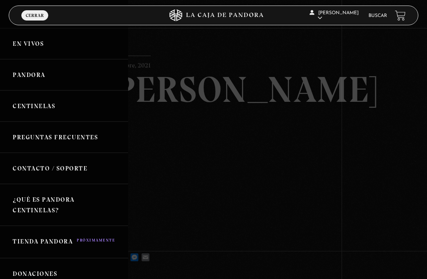
scroll to position [14, 0]
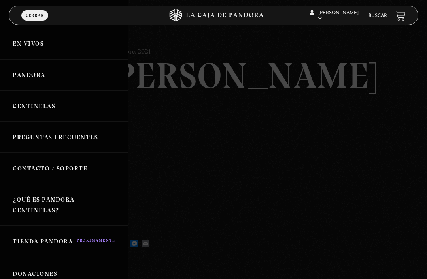
click at [25, 73] on link "Pandora" at bounding box center [64, 74] width 128 height 31
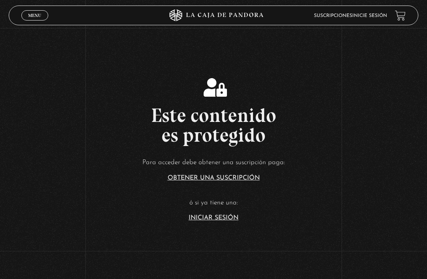
scroll to position [98, 0]
click at [198, 222] on link "Iniciar Sesión" at bounding box center [213, 218] width 50 height 6
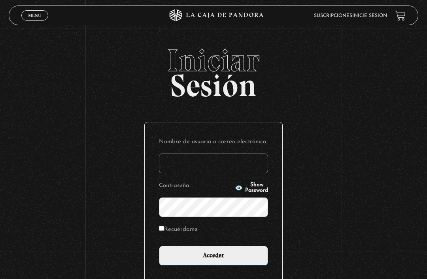
type input "NATY.LS"
click at [213, 260] on input "Acceder" at bounding box center [213, 256] width 109 height 20
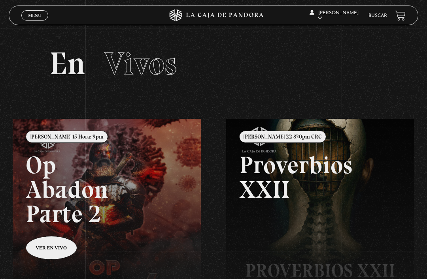
click at [41, 13] on link "Menu Cerrar" at bounding box center [34, 15] width 27 height 10
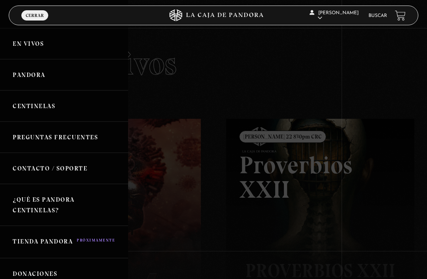
click at [28, 69] on link "Pandora" at bounding box center [64, 74] width 128 height 31
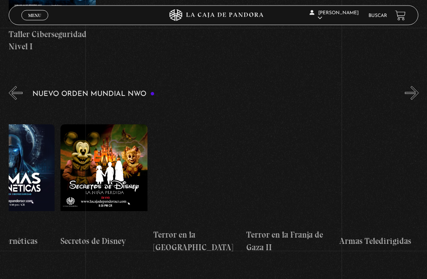
scroll to position [0, 1809]
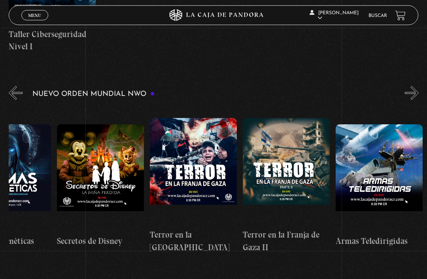
click at [94, 158] on figure at bounding box center [100, 178] width 87 height 107
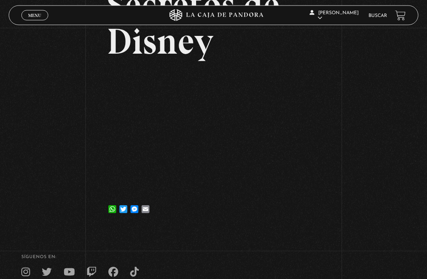
scroll to position [86, 0]
